Goal: Task Accomplishment & Management: Use online tool/utility

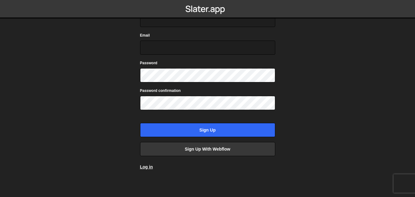
scroll to position [74, 0]
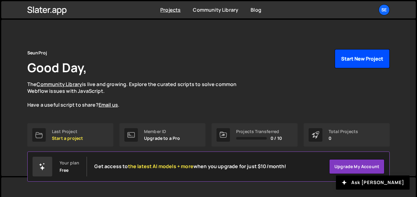
click at [348, 58] on button "Start New Project" at bounding box center [362, 58] width 55 height 19
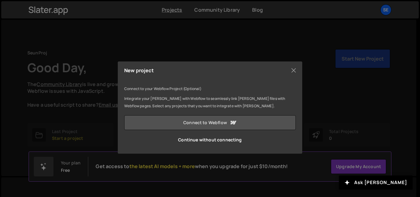
click at [205, 123] on link "Connect to Webflow" at bounding box center [209, 122] width 171 height 15
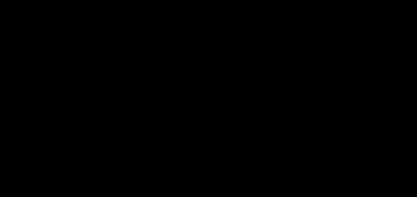
scroll to position [133, 0]
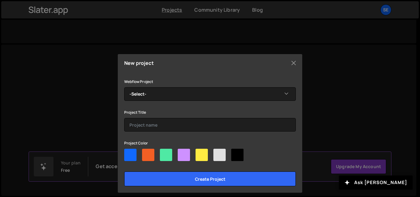
scroll to position [12, 0]
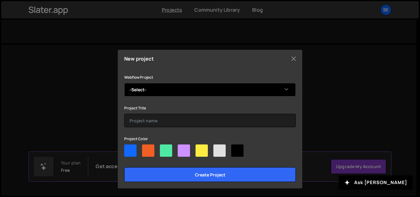
click at [212, 90] on select "-Select- Swie Seun's Fresh" at bounding box center [209, 90] width 171 height 14
select select "5c94dfafe947c33677786b73"
click at [124, 83] on select "-Select- Swie Seun's Fresh" at bounding box center [209, 90] width 171 height 14
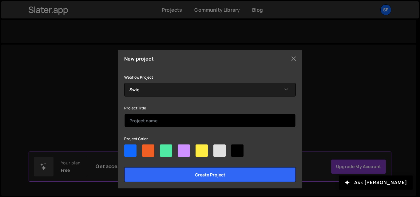
click at [159, 121] on input "text" at bounding box center [209, 121] width 171 height 14
type input "swie"
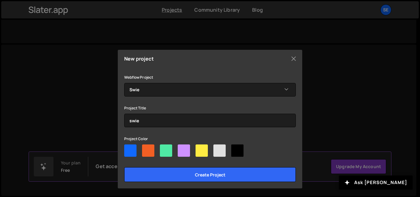
click at [186, 155] on div at bounding box center [184, 150] width 12 height 12
click at [182, 148] on input"] "radio" at bounding box center [180, 146] width 4 height 4
radio input"] "true"
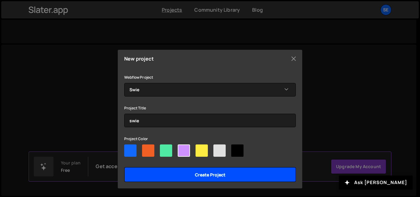
click at [200, 173] on input "Create project" at bounding box center [209, 174] width 171 height 15
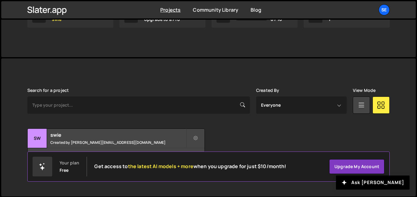
scroll to position [119, 0]
click at [142, 135] on h2 "swie" at bounding box center [118, 134] width 136 height 7
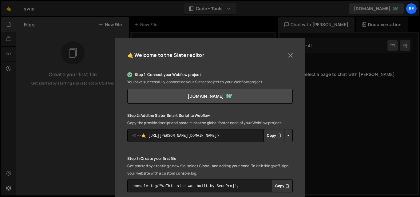
scroll to position [33, 0]
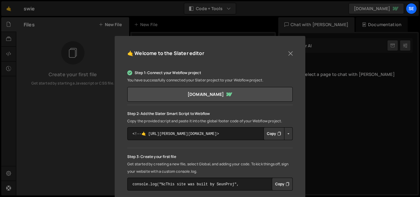
click at [277, 135] on icon "Button group with nested dropdown" at bounding box center [279, 134] width 4 height 6
click at [287, 135] on button "Button group with nested dropdown" at bounding box center [288, 133] width 9 height 13
click at [287, 115] on p "Step 2: Add the Slater Smart Script to Webflow" at bounding box center [209, 113] width 165 height 7
click at [277, 133] on icon "Button group with nested dropdown" at bounding box center [279, 134] width 4 height 6
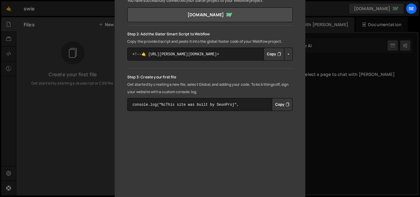
scroll to position [115, 0]
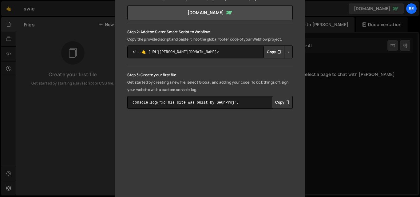
click at [268, 52] on button "Copy" at bounding box center [273, 51] width 21 height 13
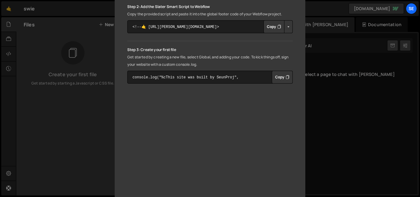
scroll to position [151, 0]
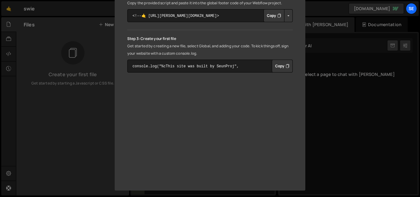
click at [185, 180] on div "Step 1: Connect your Webflow project You have successfully connected your Slate…" at bounding box center [209, 65] width 165 height 238
click at [338, 116] on div "🤙 Welcome to the Slater editor Step 1: Connect your Webflow project You have su…" at bounding box center [210, 98] width 420 height 197
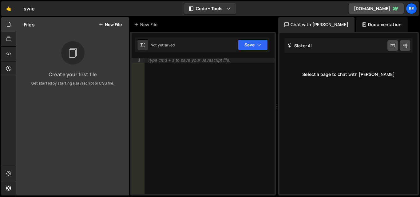
drag, startPoint x: 28, startPoint y: 0, endPoint x: 33, endPoint y: 151, distance: 150.9
click at [33, 151] on div "Files New File Create your first file Get started by starting a Javascript or C…" at bounding box center [72, 106] width 113 height 178
click at [10, 51] on icon at bounding box center [8, 53] width 5 height 7
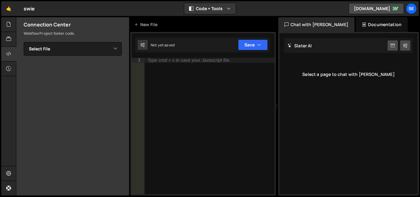
scroll to position [129, 0]
click at [2, 105] on div at bounding box center [8, 106] width 15 height 178
click at [8, 66] on icon at bounding box center [8, 68] width 5 height 7
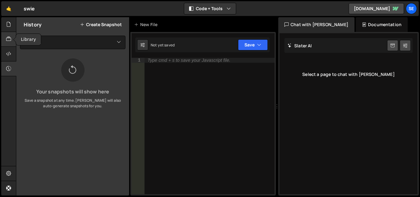
click at [8, 43] on div at bounding box center [8, 39] width 15 height 15
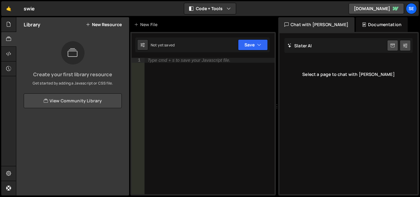
click at [66, 103] on link "View Community Library" at bounding box center [73, 100] width 98 height 15
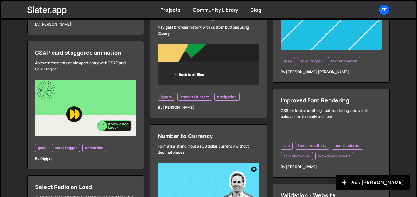
scroll to position [903, 0]
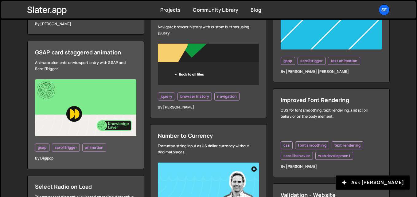
click at [114, 107] on img at bounding box center [85, 107] width 101 height 57
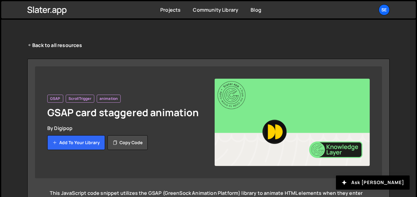
scroll to position [8, 0]
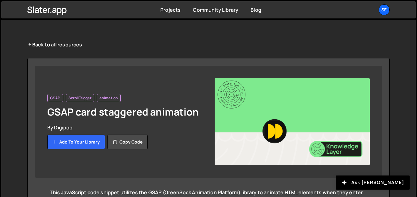
click at [276, 132] on img at bounding box center [292, 121] width 155 height 87
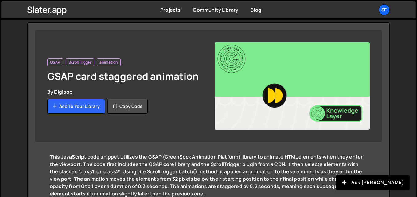
scroll to position [37, 0]
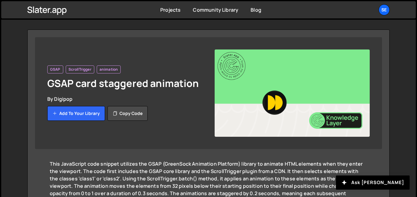
click at [277, 102] on img at bounding box center [292, 92] width 155 height 87
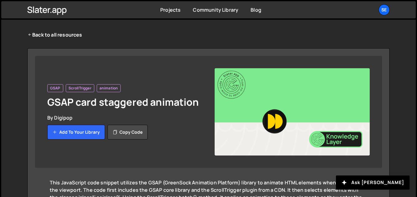
scroll to position [0, 0]
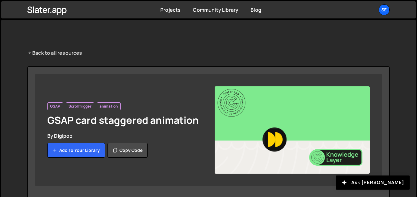
click at [39, 52] on link "Back to all resources" at bounding box center [54, 52] width 55 height 7
